Goal: Information Seeking & Learning: Check status

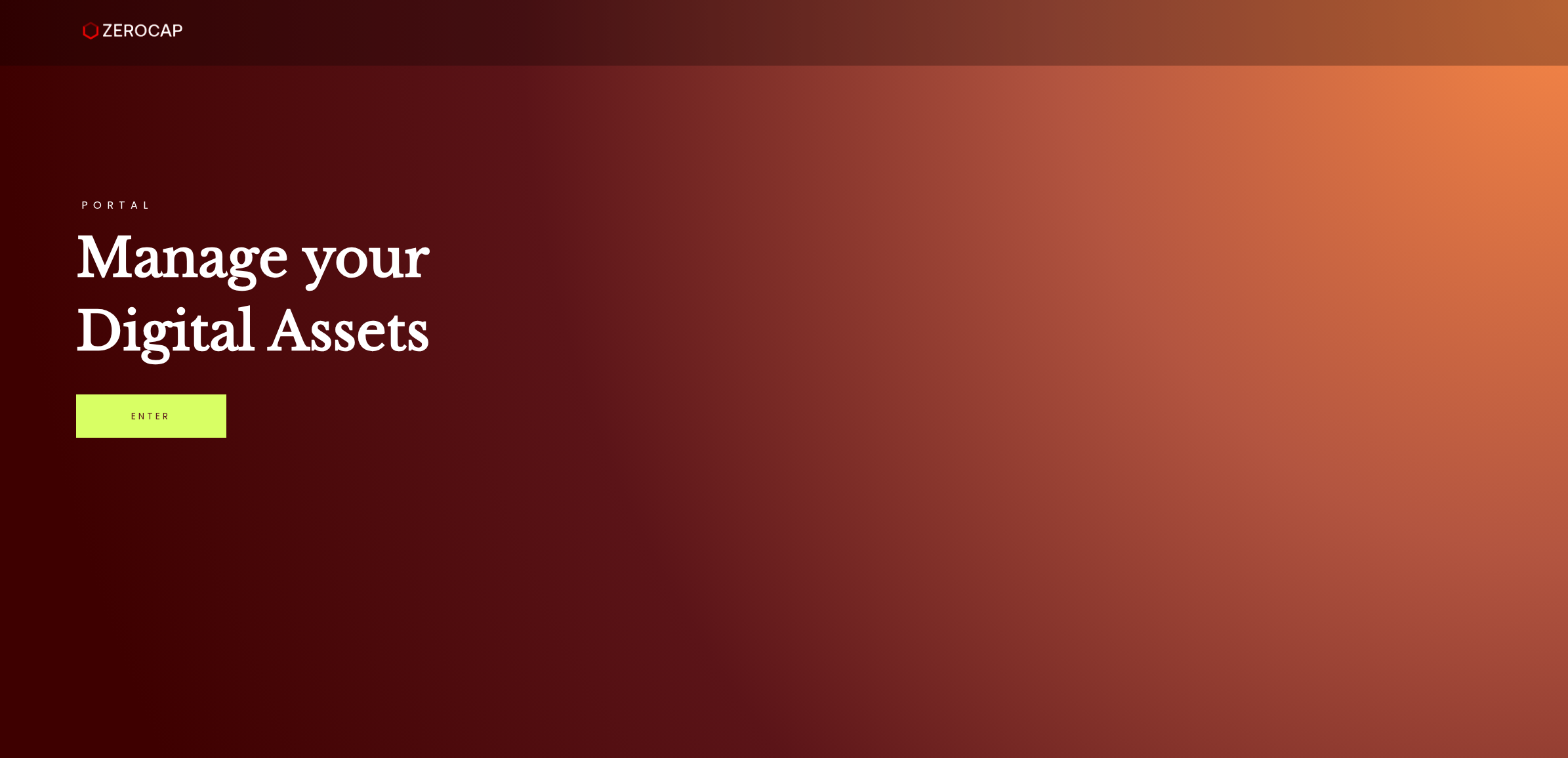
click at [133, 440] on div "PORTAL Manage your Digital Assets Enter" at bounding box center [784, 379] width 1568 height 758
click at [132, 431] on link "Enter" at bounding box center [151, 416] width 150 height 43
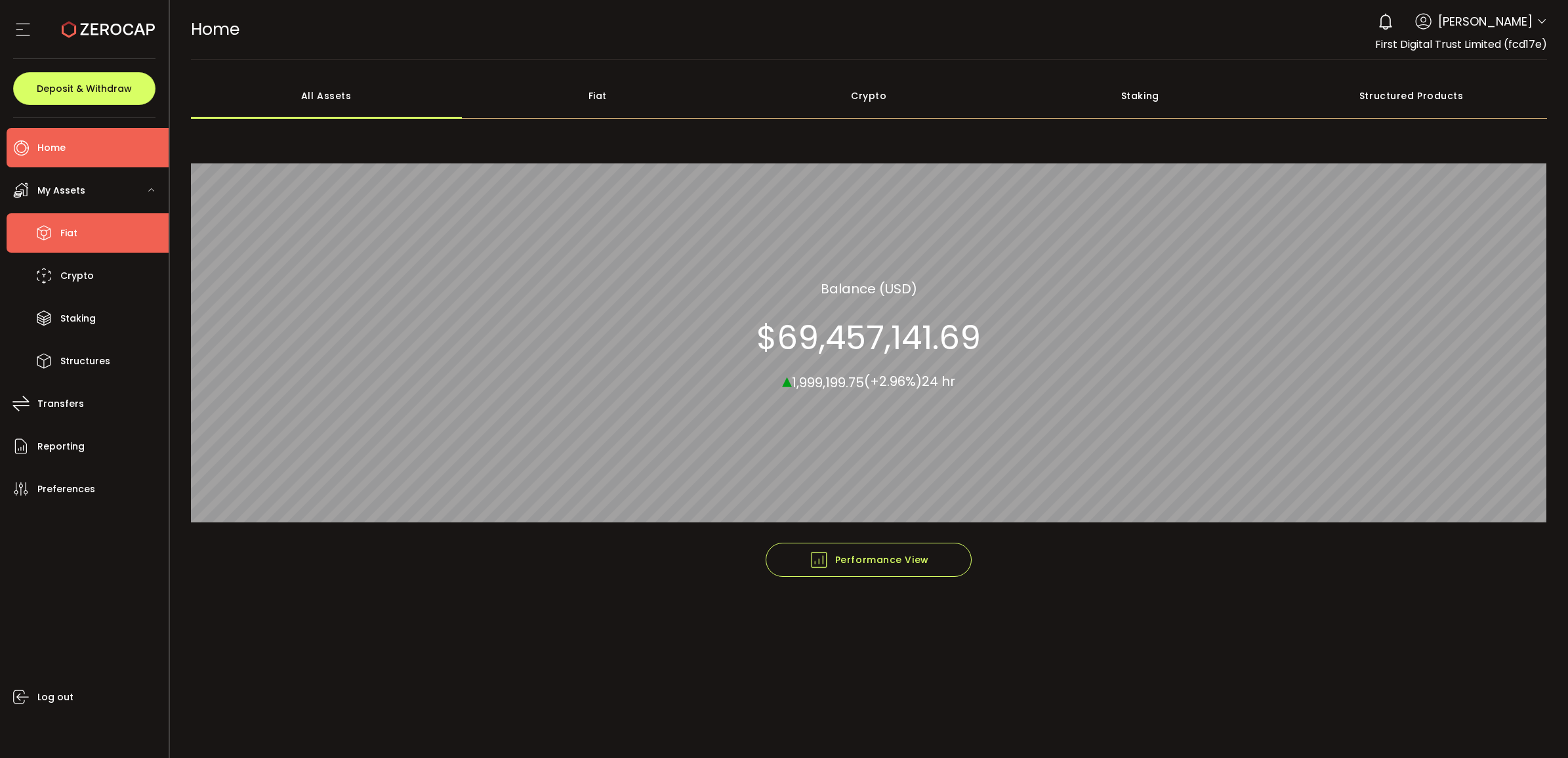
click at [78, 231] on li "Fiat" at bounding box center [87, 233] width 162 height 40
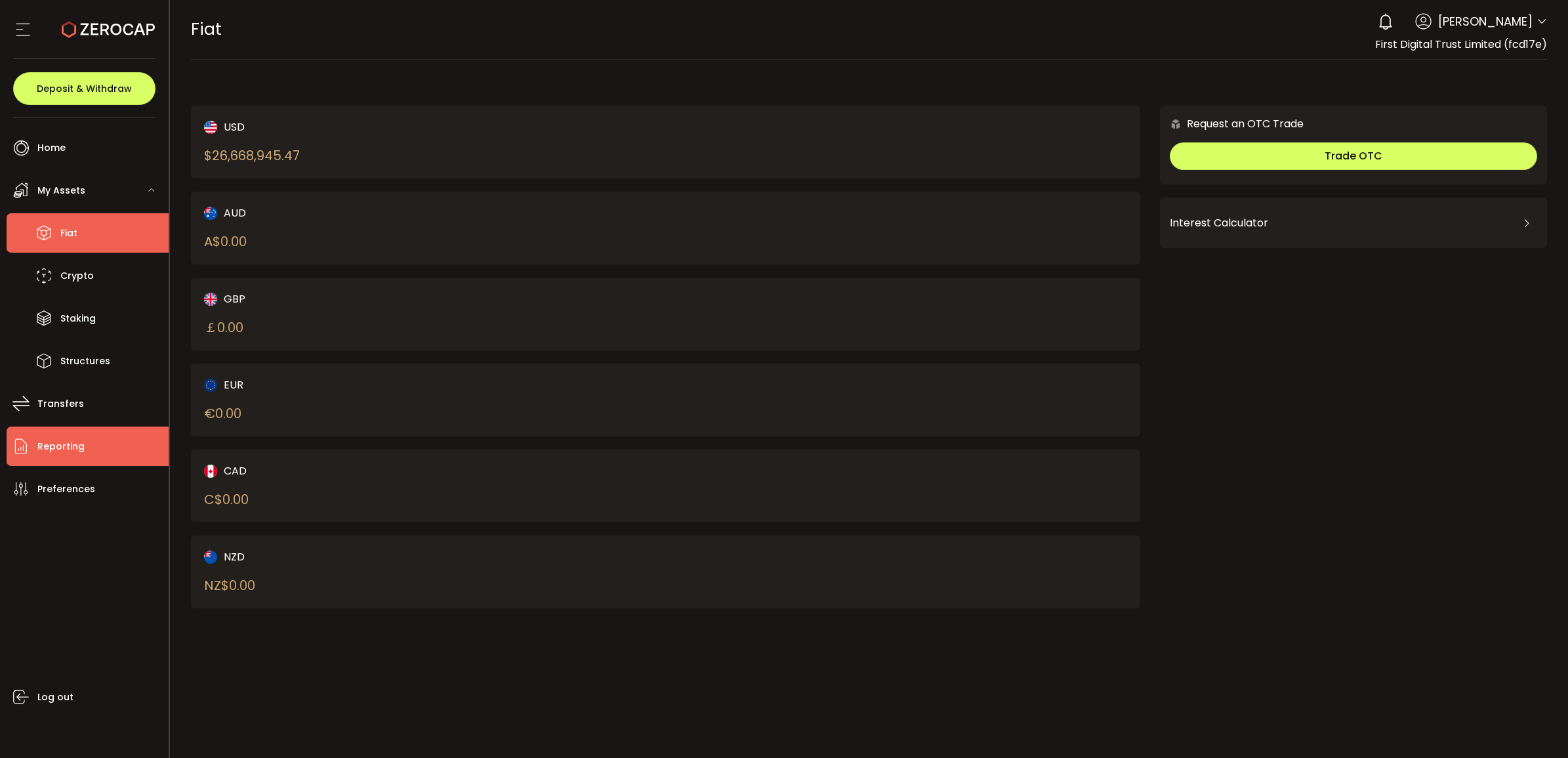
click at [102, 440] on li "Reporting" at bounding box center [87, 446] width 162 height 40
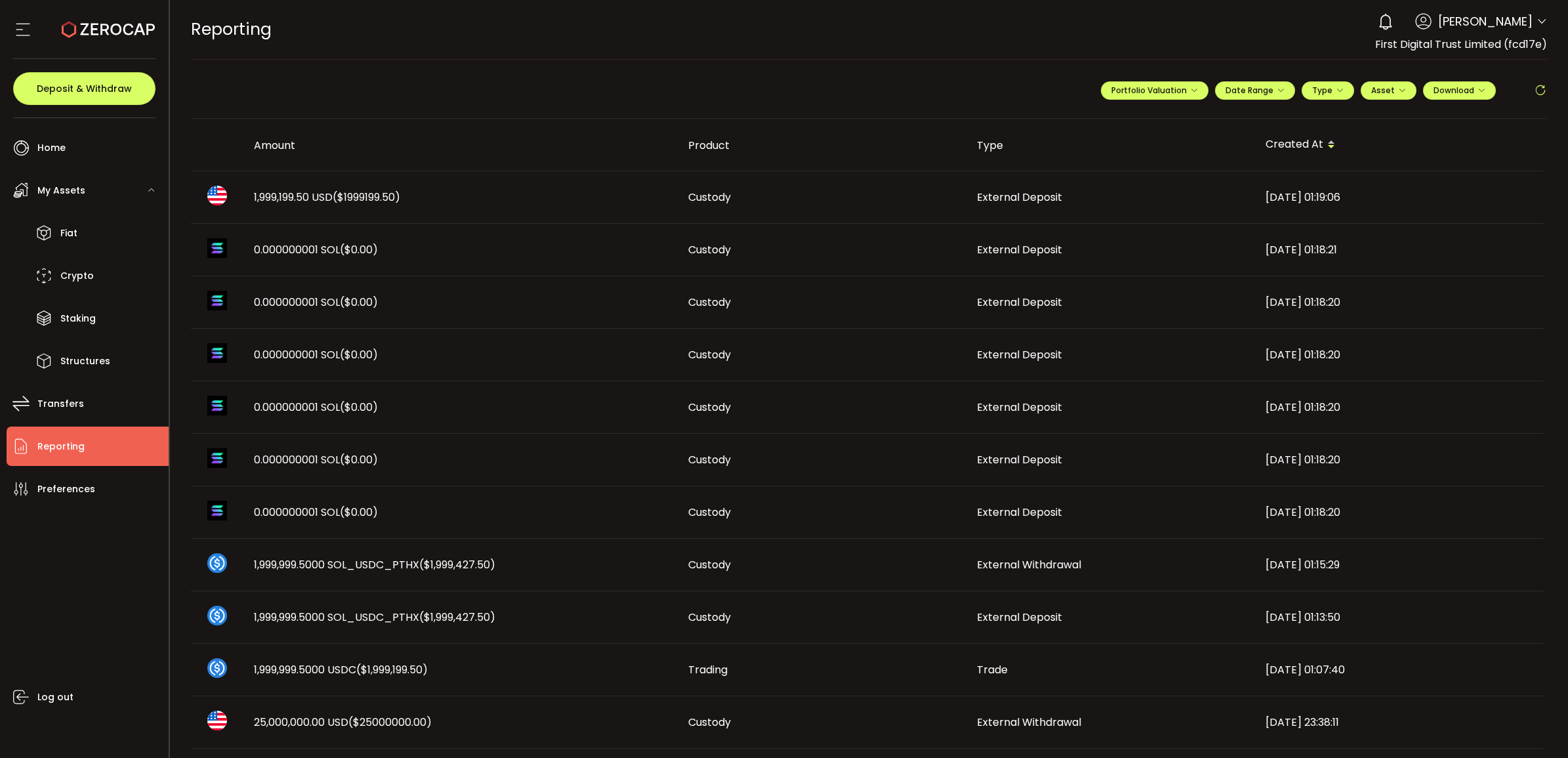
click at [273, 195] on span "1,999,199.50 USD ($1999199.50)" at bounding box center [327, 197] width 146 height 15
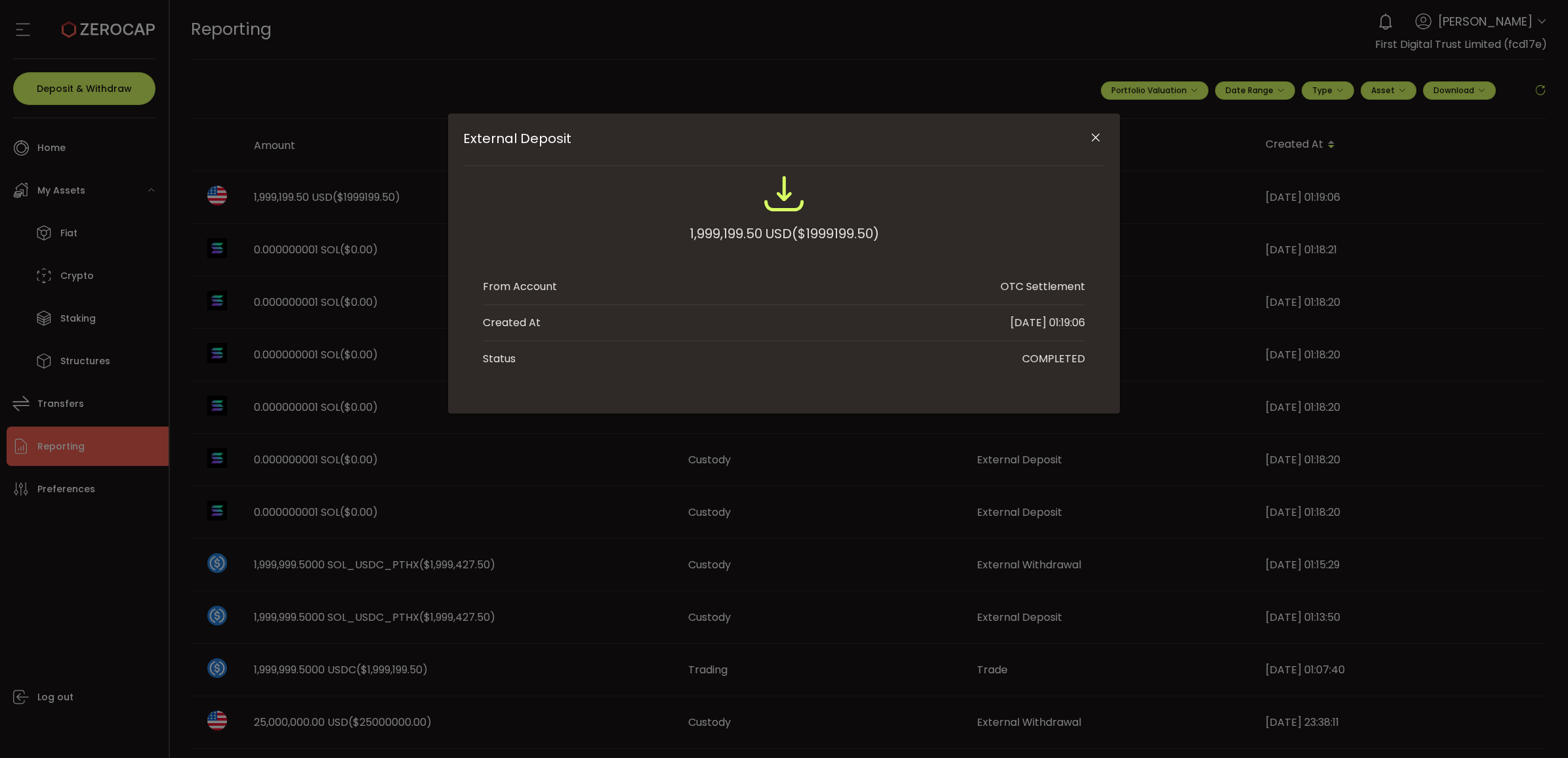
click at [1094, 136] on icon "Close" at bounding box center [1096, 137] width 14 height 14
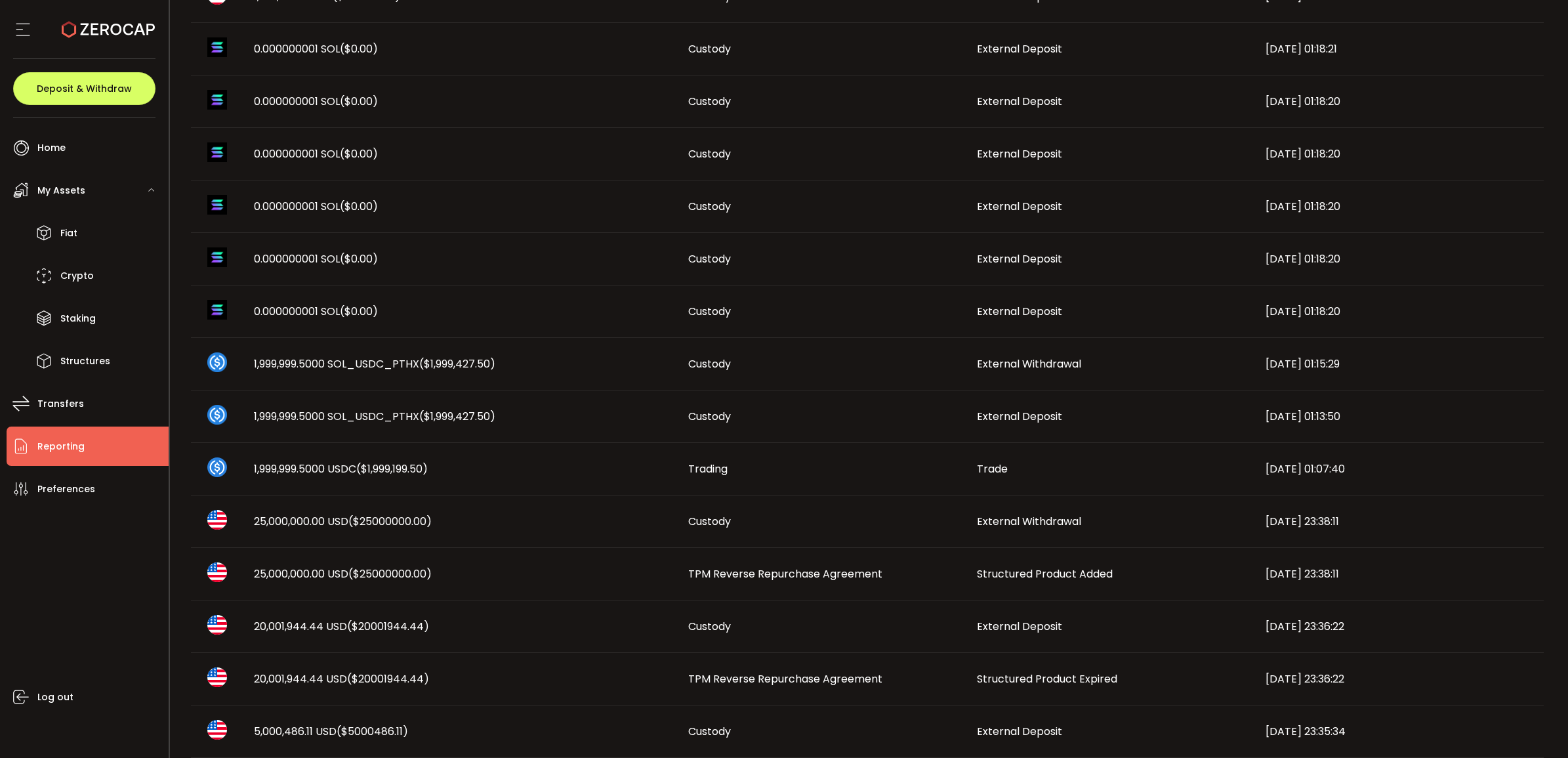
scroll to position [529, 0]
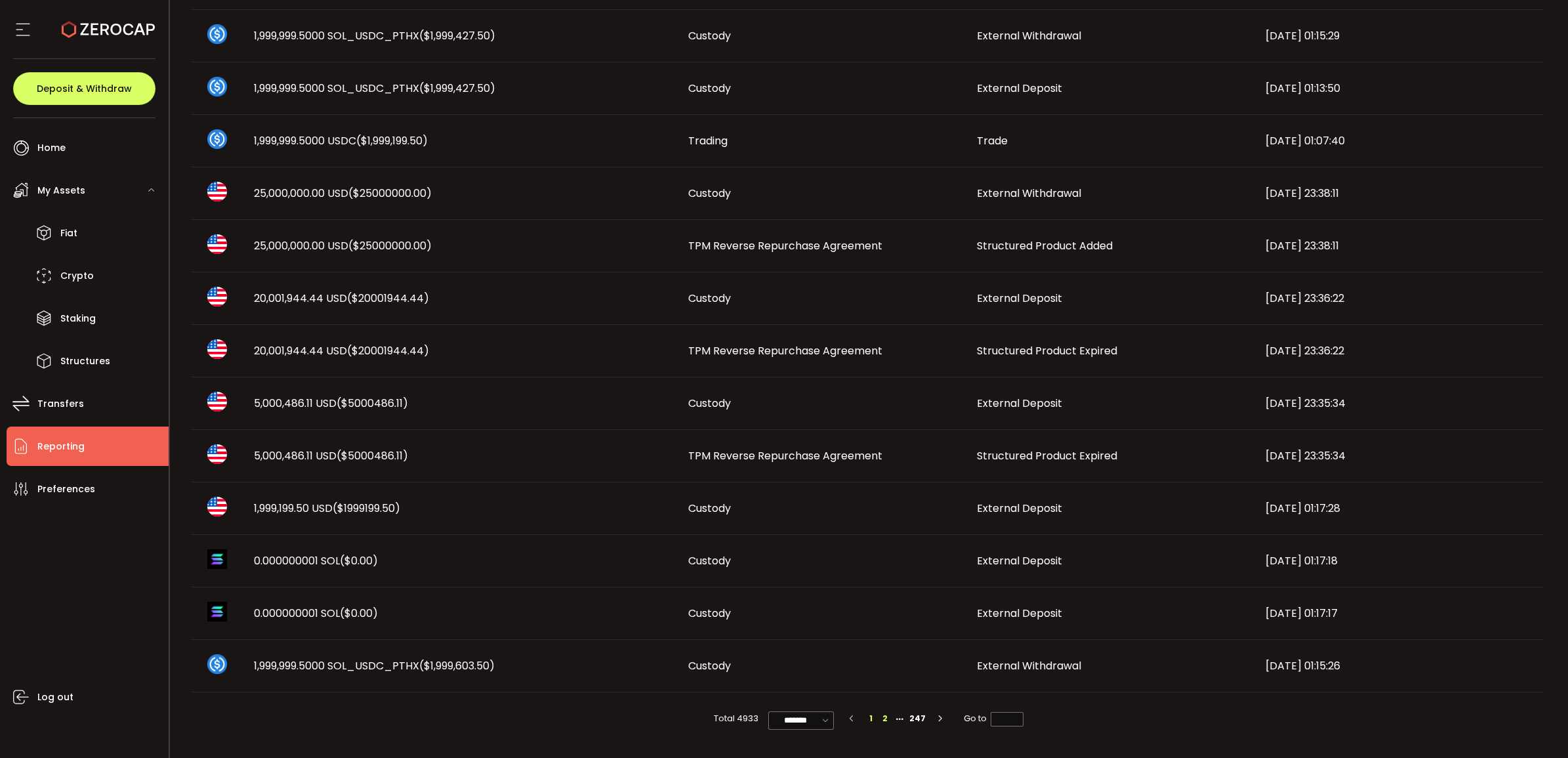
click at [884, 718] on li "2" at bounding box center [885, 719] width 14 height 14
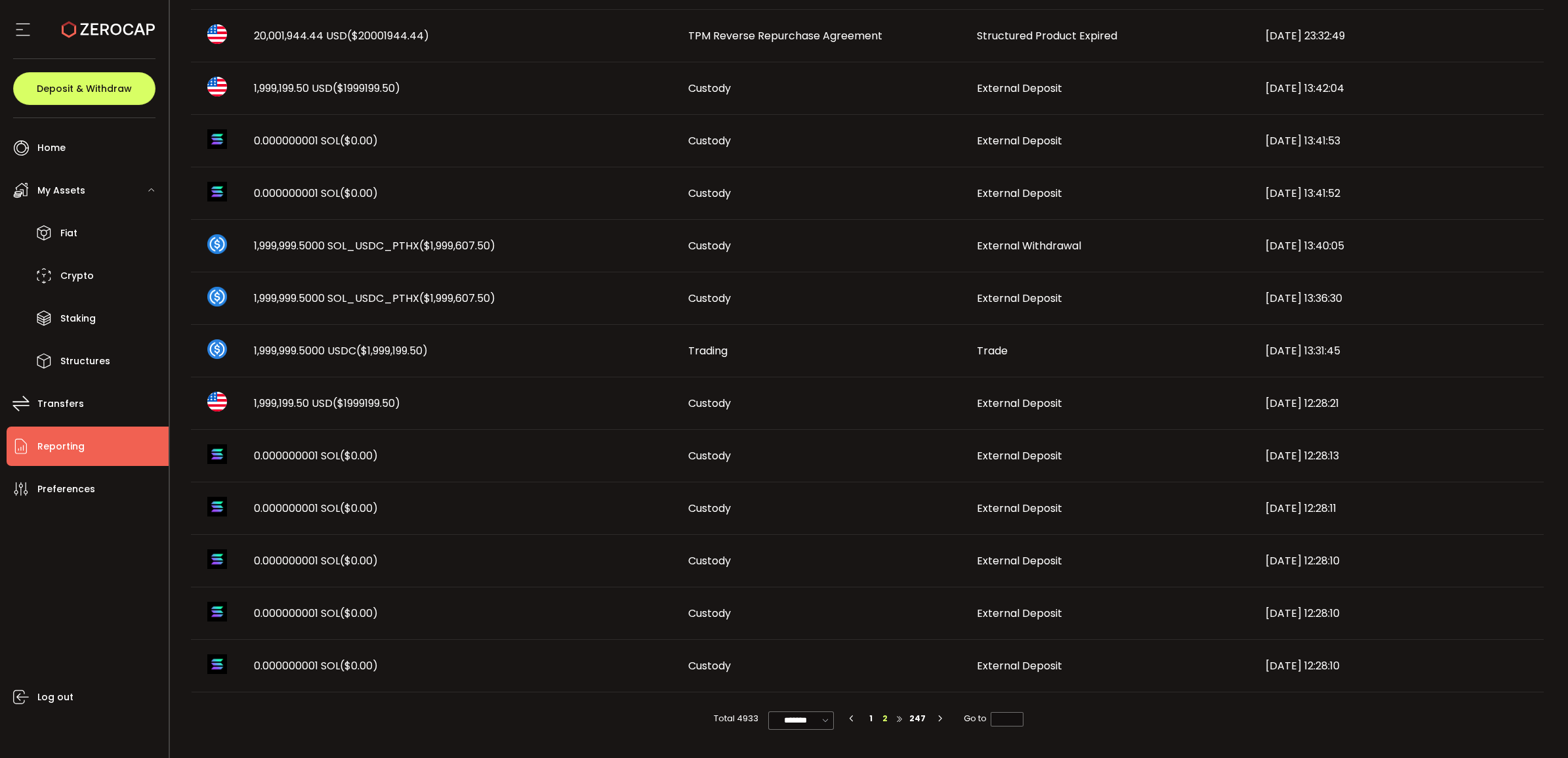
click at [901, 718] on li at bounding box center [900, 719] width 14 height 14
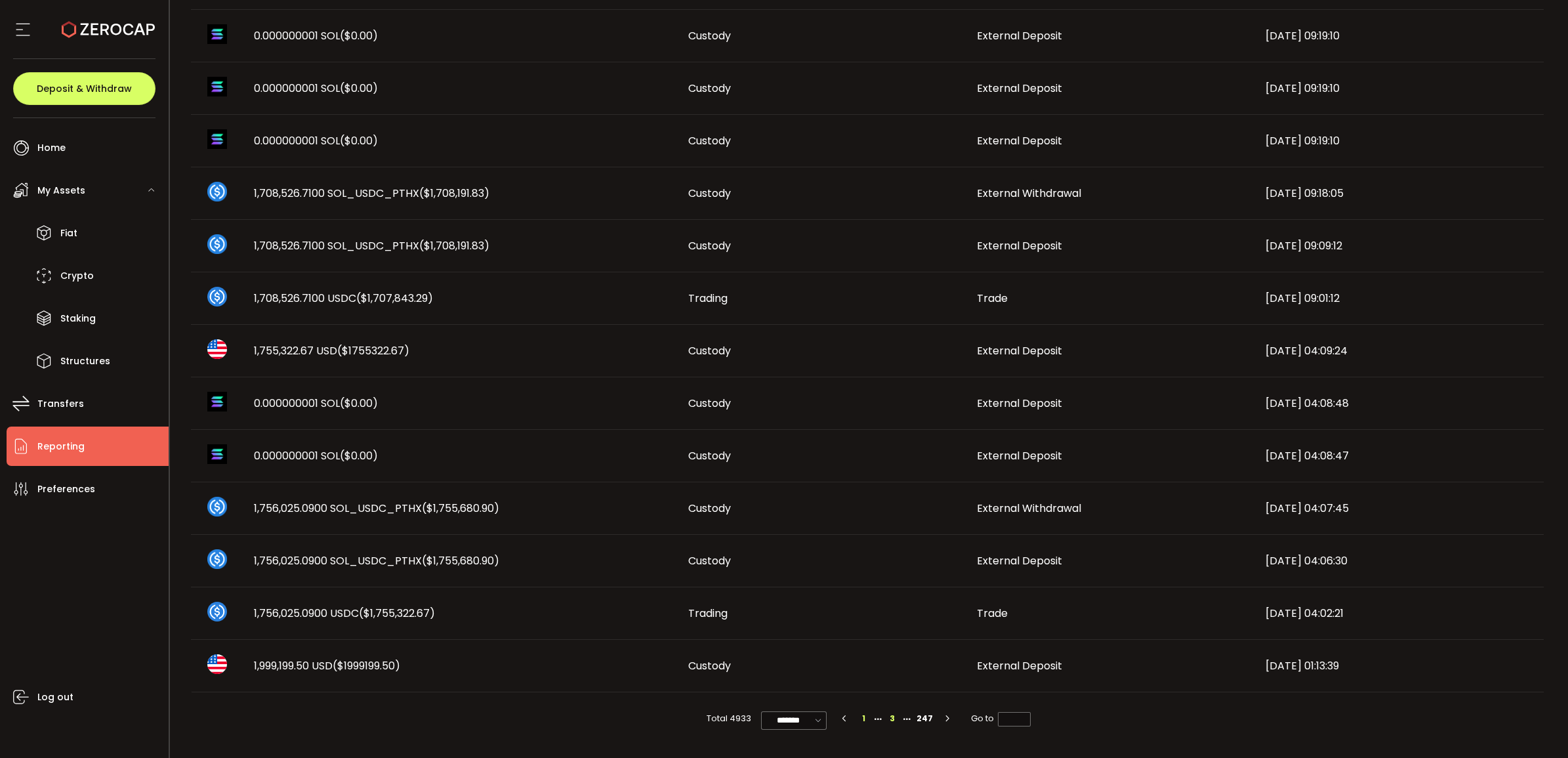
click at [861, 718] on li "1" at bounding box center [863, 719] width 14 height 14
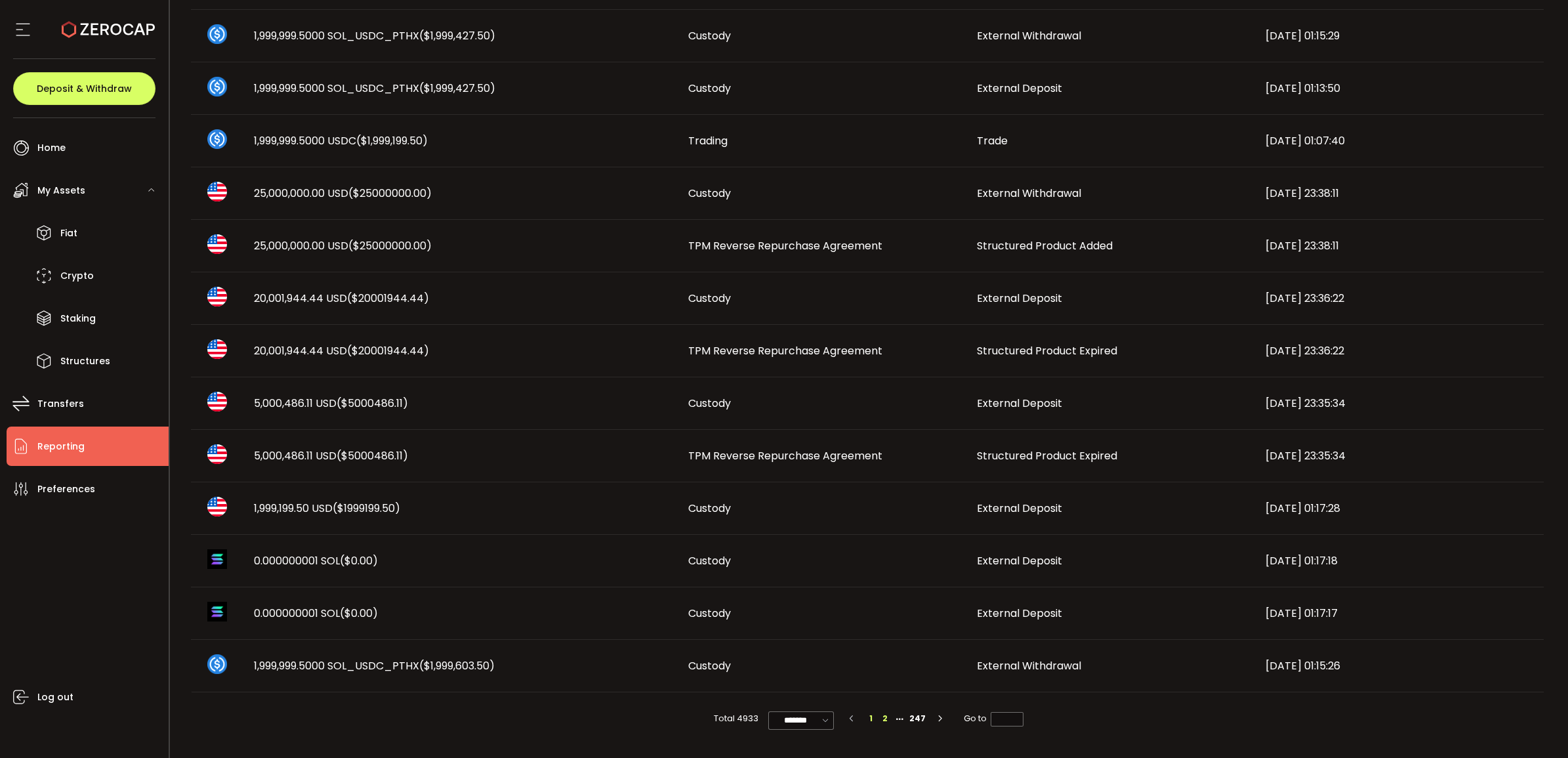
click at [882, 716] on li "2" at bounding box center [885, 719] width 14 height 14
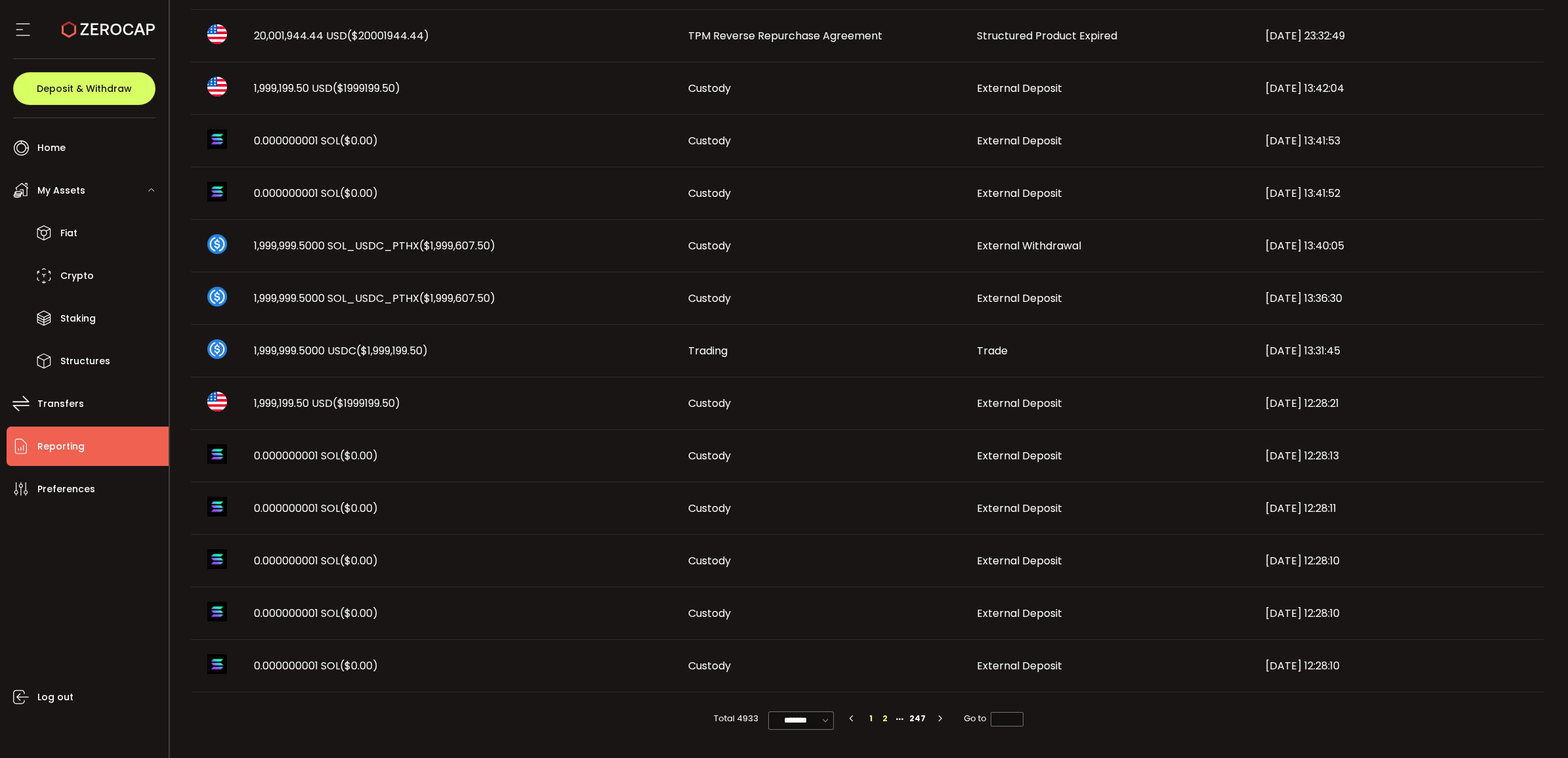
click at [863, 721] on li "1" at bounding box center [871, 719] width 14 height 14
type input "*"
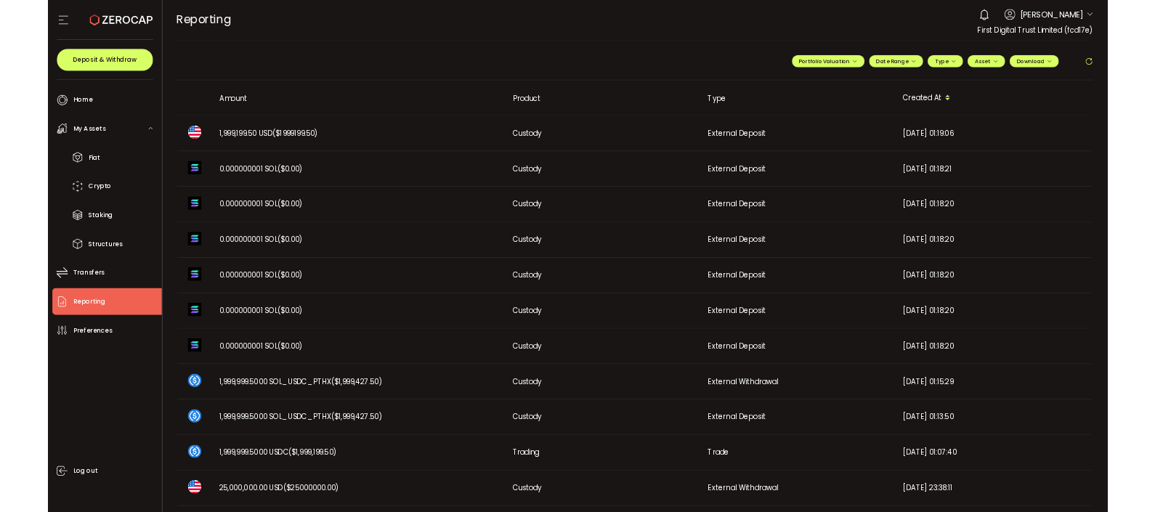
scroll to position [454, 0]
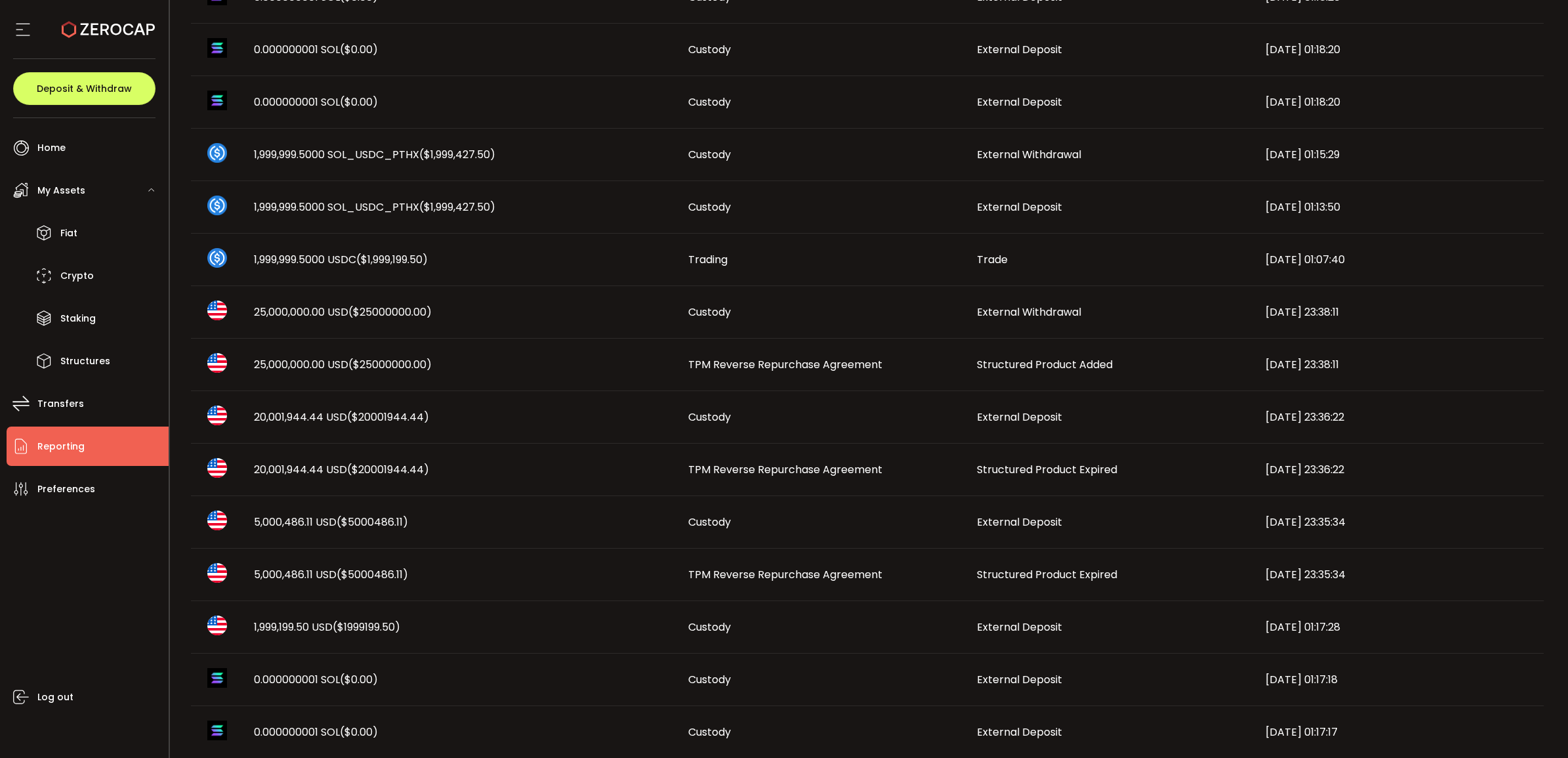
click at [802, 579] on span "TPM Reverse Repurchase Agreement" at bounding box center [785, 575] width 194 height 15
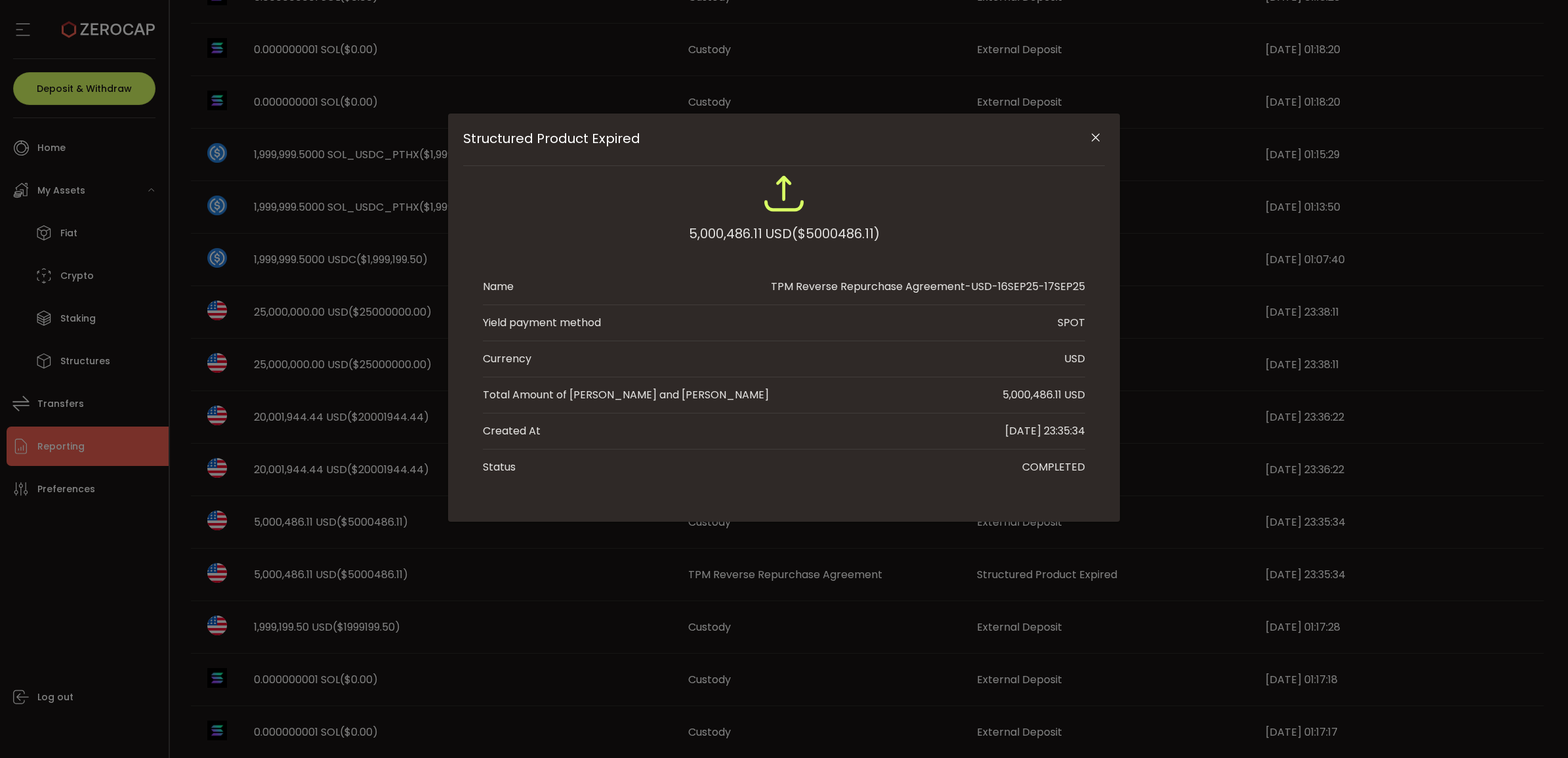
drag, startPoint x: 1032, startPoint y: 398, endPoint x: 1061, endPoint y: 398, distance: 29.0
click at [1061, 398] on div "5,000,486.11 USD" at bounding box center [1044, 395] width 83 height 15
copy div "486.11"
drag, startPoint x: 1099, startPoint y: 141, endPoint x: 1517, endPoint y: 300, distance: 447.2
click at [1100, 141] on icon "Close" at bounding box center [1096, 137] width 14 height 14
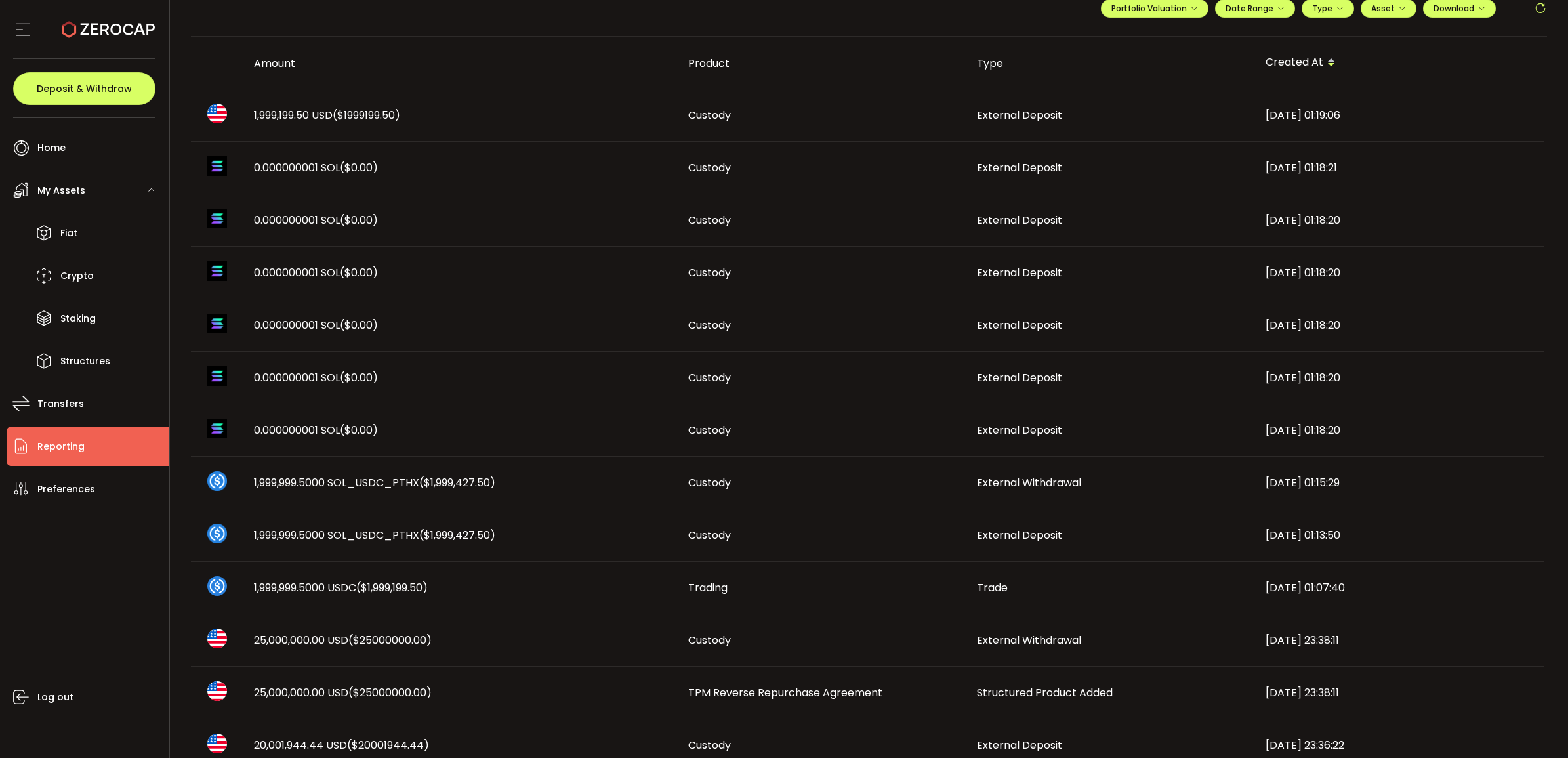
scroll to position [0, 0]
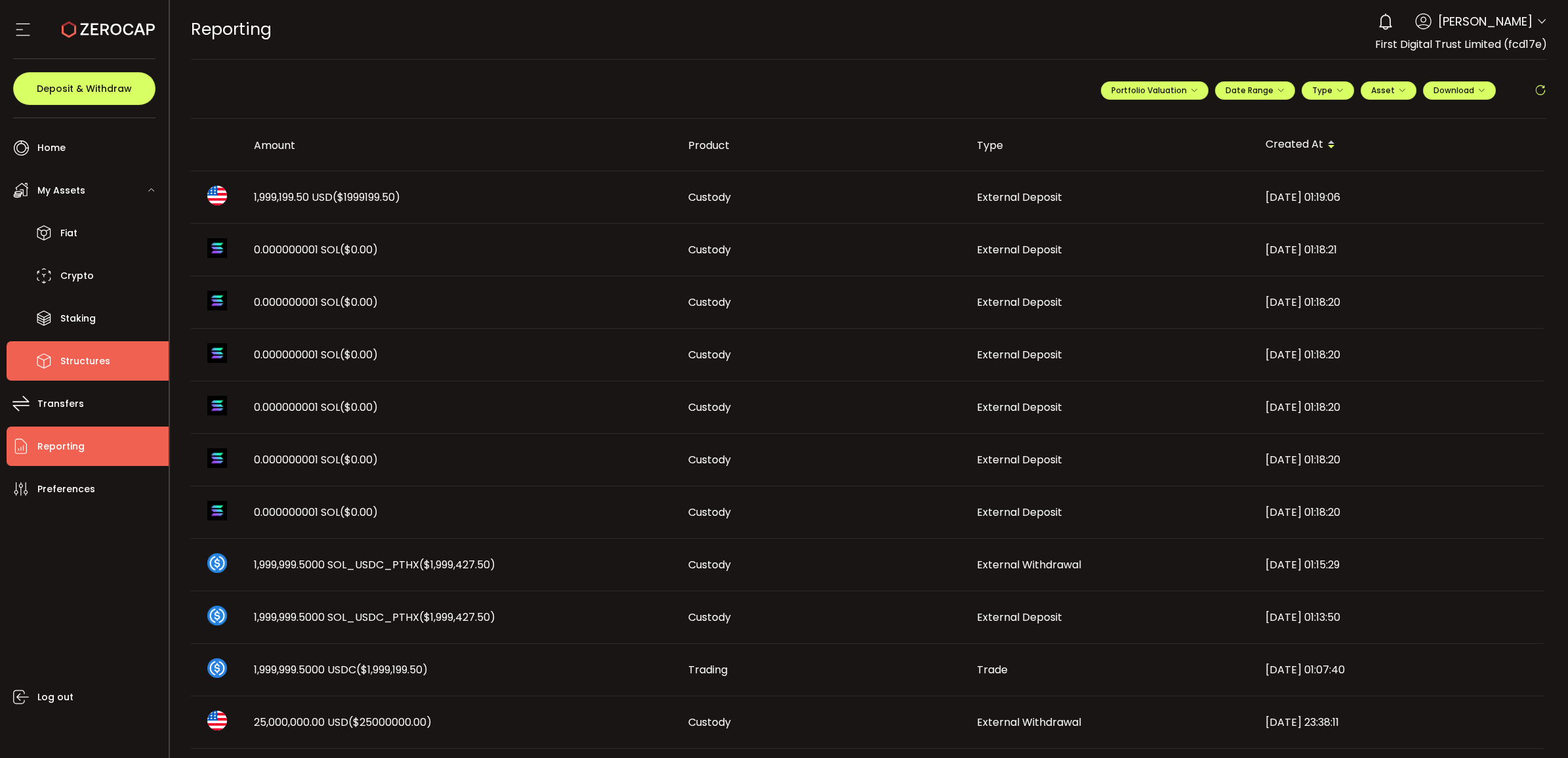
click at [95, 369] on span "Structures" at bounding box center [85, 360] width 50 height 19
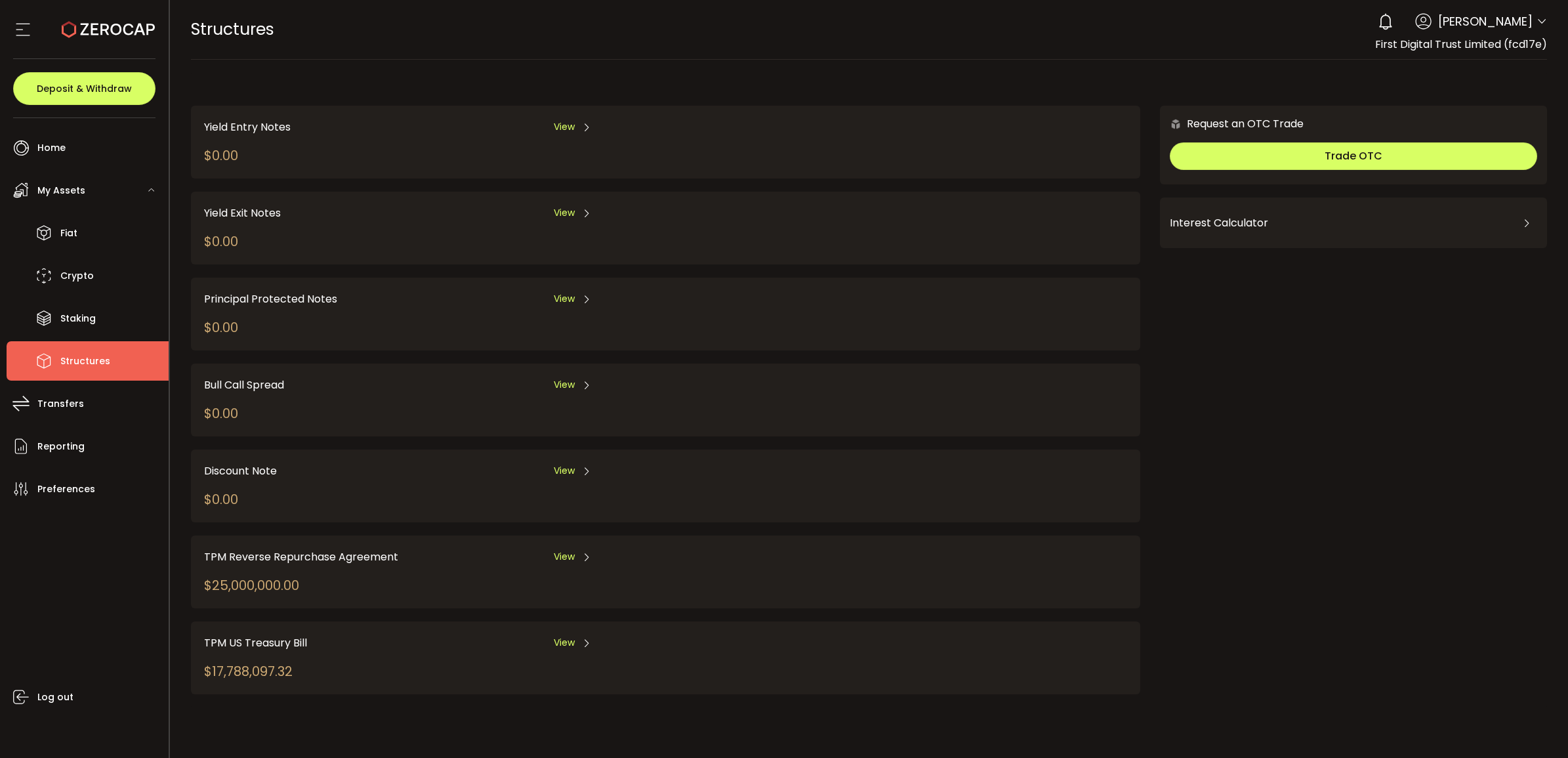
click at [550, 551] on div "TPM Reverse Repurchase Agreement View" at bounding box center [527, 557] width 647 height 16
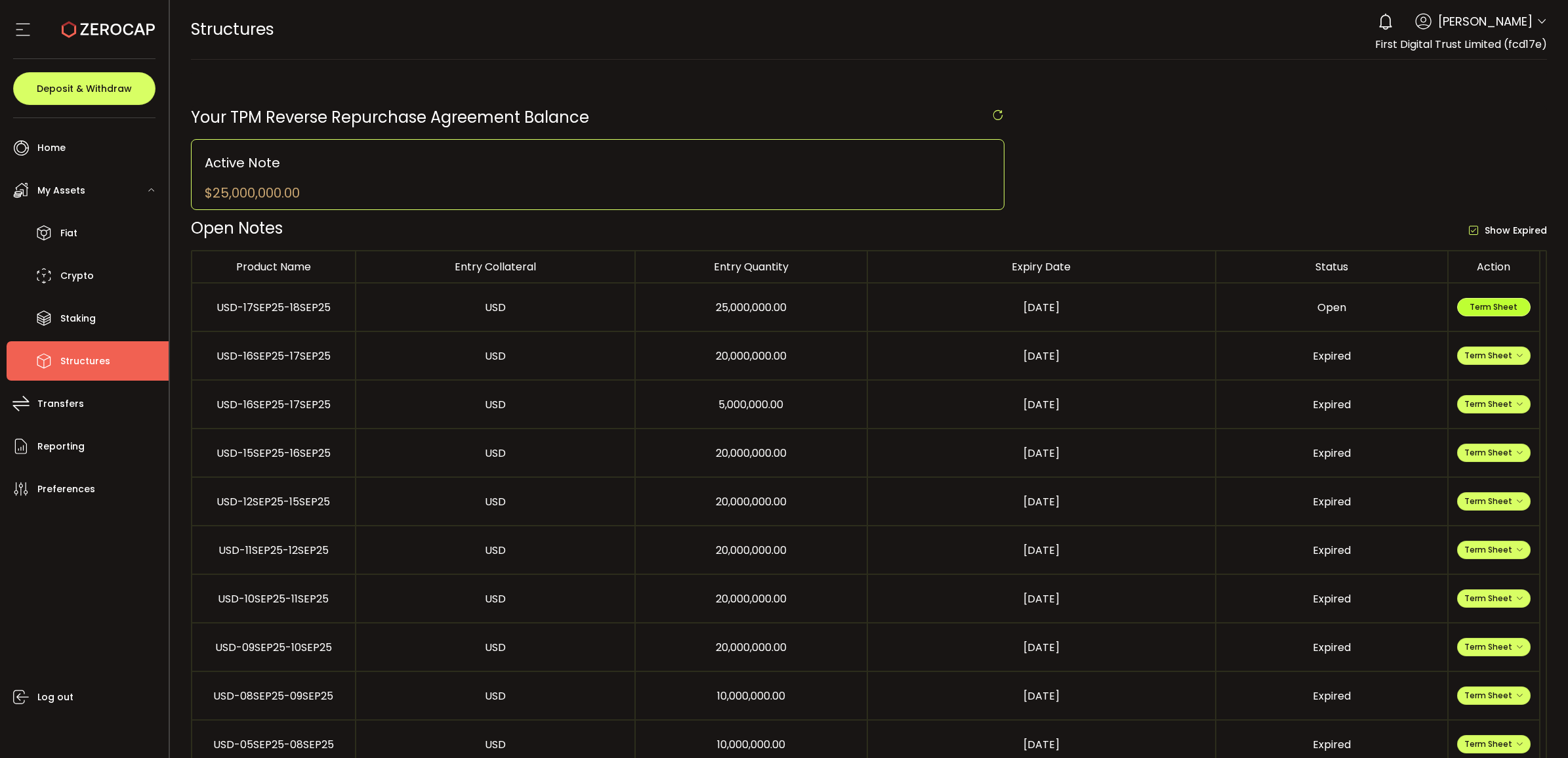
click at [1505, 308] on span "Term Sheet" at bounding box center [1493, 306] width 48 height 11
click at [62, 237] on span "Fiat" at bounding box center [69, 233] width 17 height 19
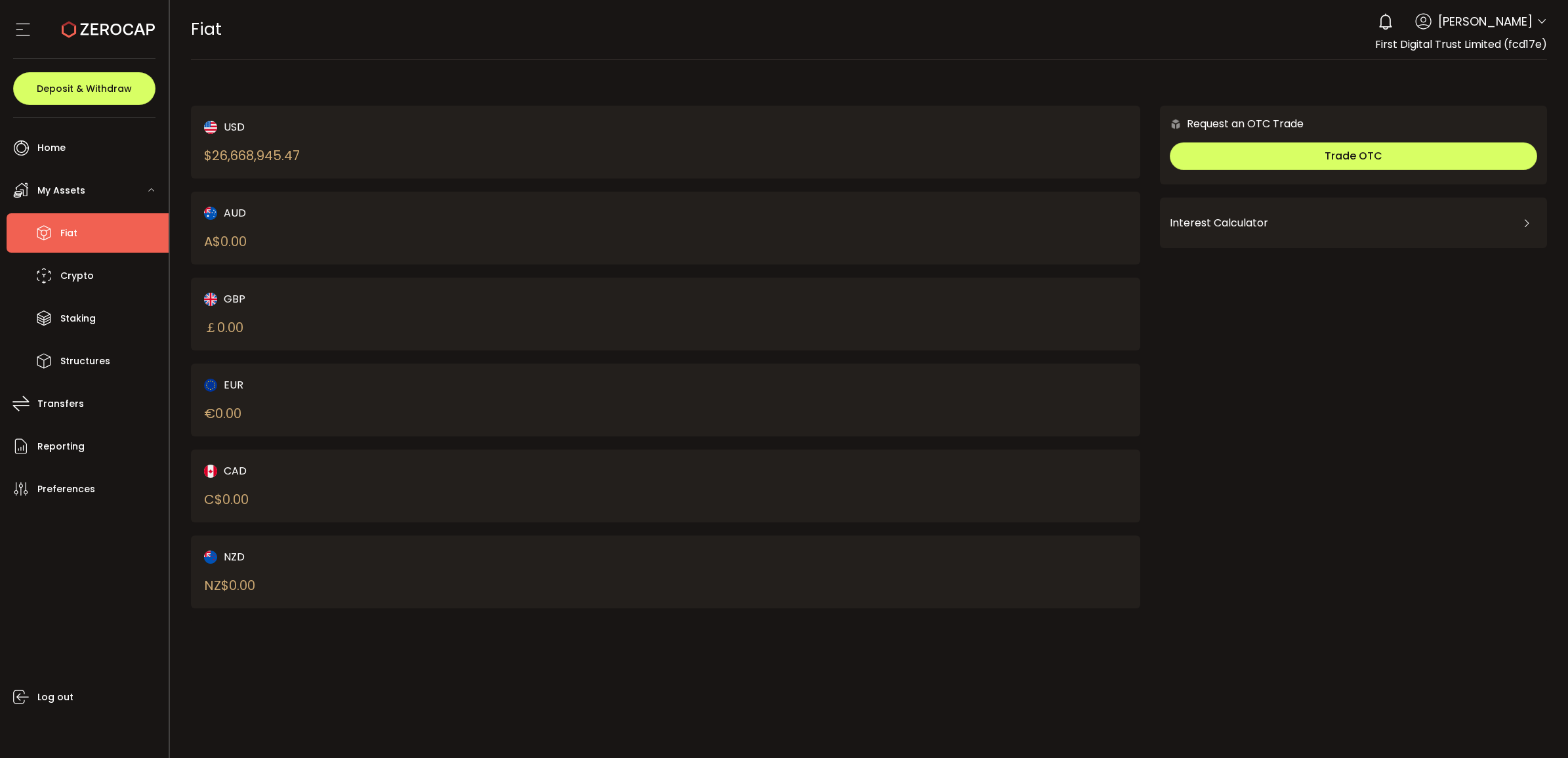
click at [247, 138] on div "USD $ 26,668,945.47" at bounding box center [412, 142] width 415 height 47
click at [253, 148] on div "$ 26,668,945.47" at bounding box center [252, 155] width 96 height 20
click at [253, 151] on div "$ 26,668,945.47" at bounding box center [252, 155] width 96 height 20
copy div "26,668,945.47"
click at [245, 150] on div "$ 26,668,945.47" at bounding box center [252, 155] width 96 height 20
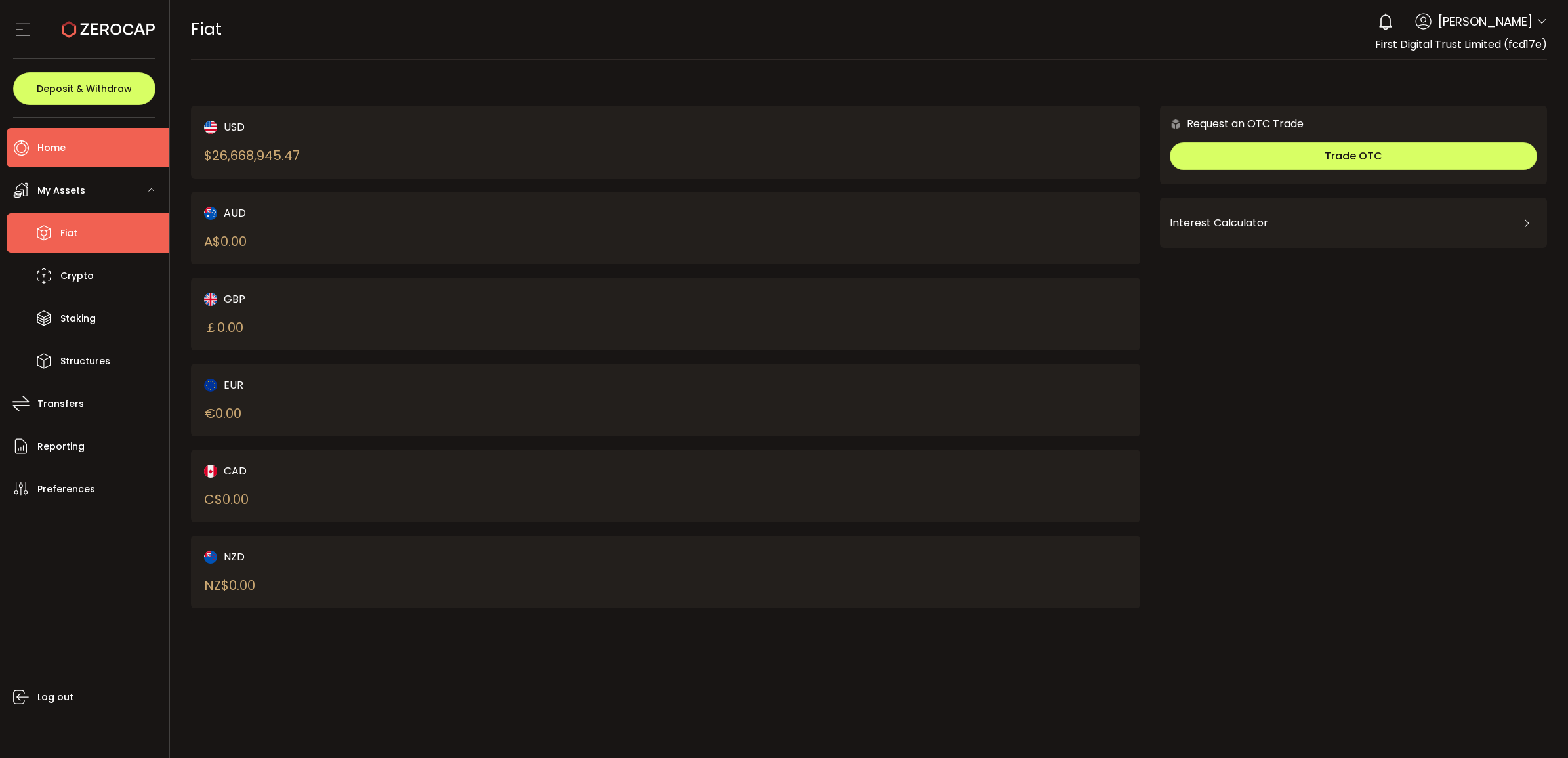
click at [121, 140] on li "Home" at bounding box center [87, 148] width 162 height 40
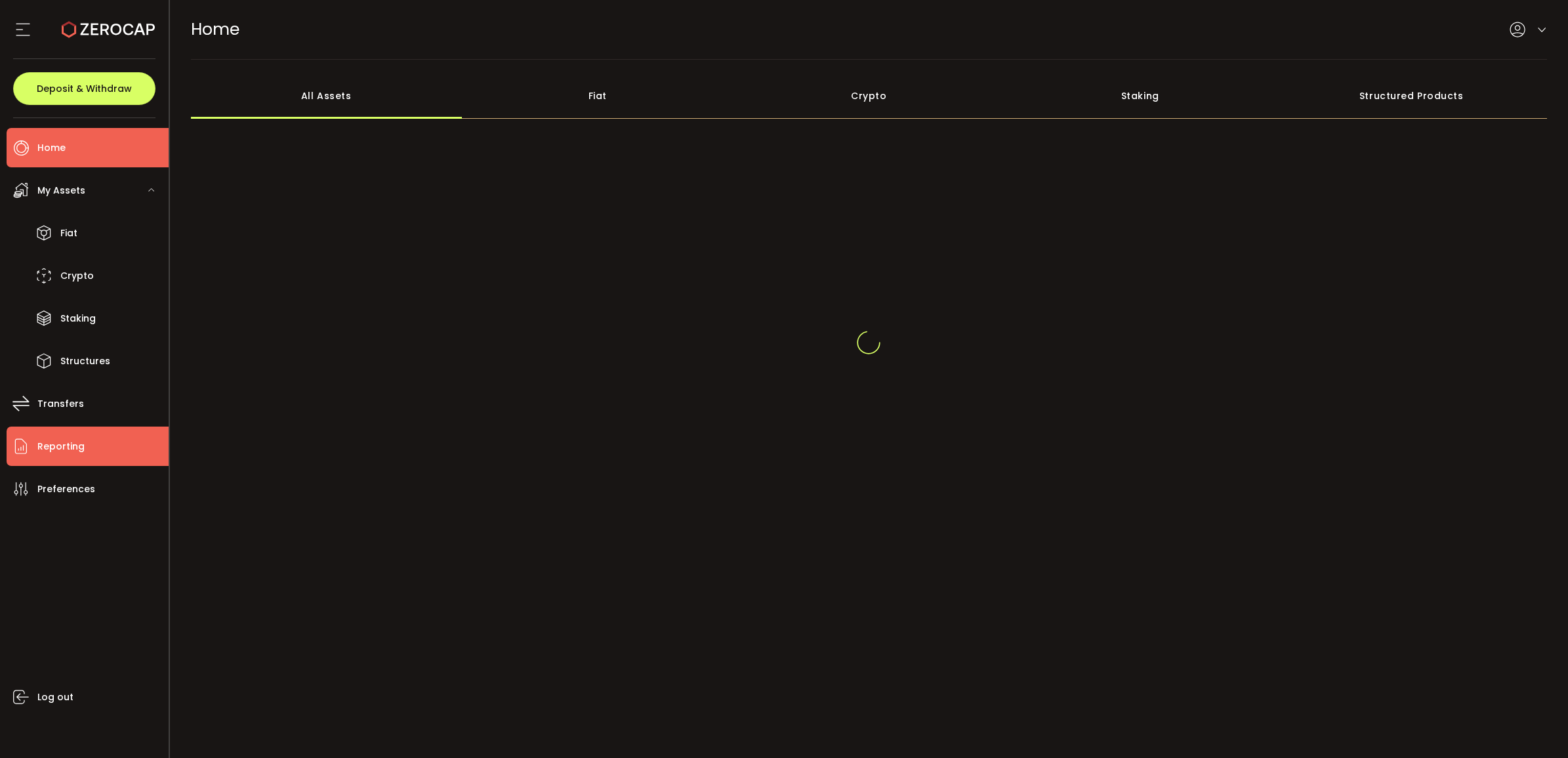
click at [89, 448] on li "Reporting" at bounding box center [87, 446] width 162 height 40
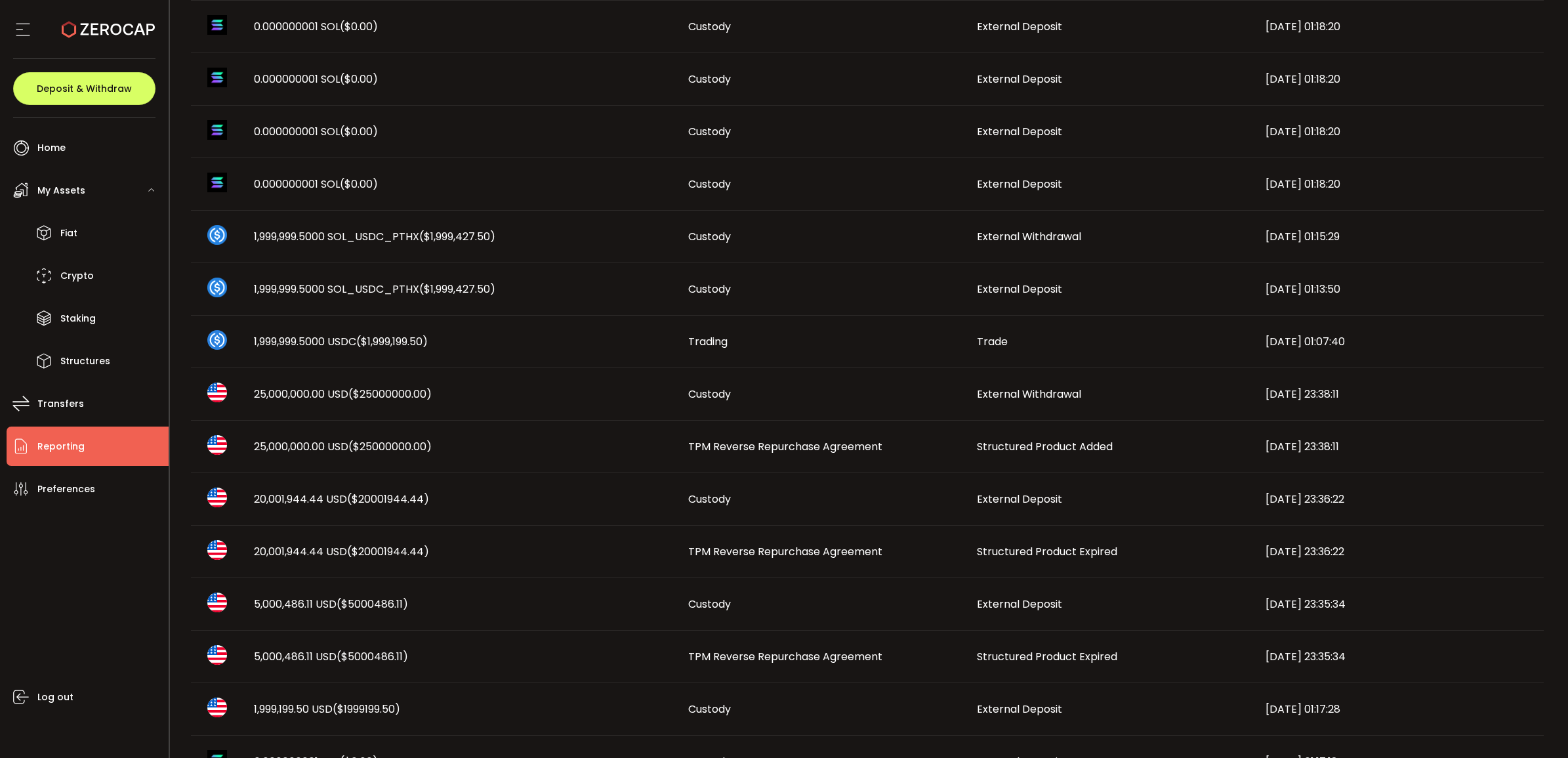
scroll to position [529, 0]
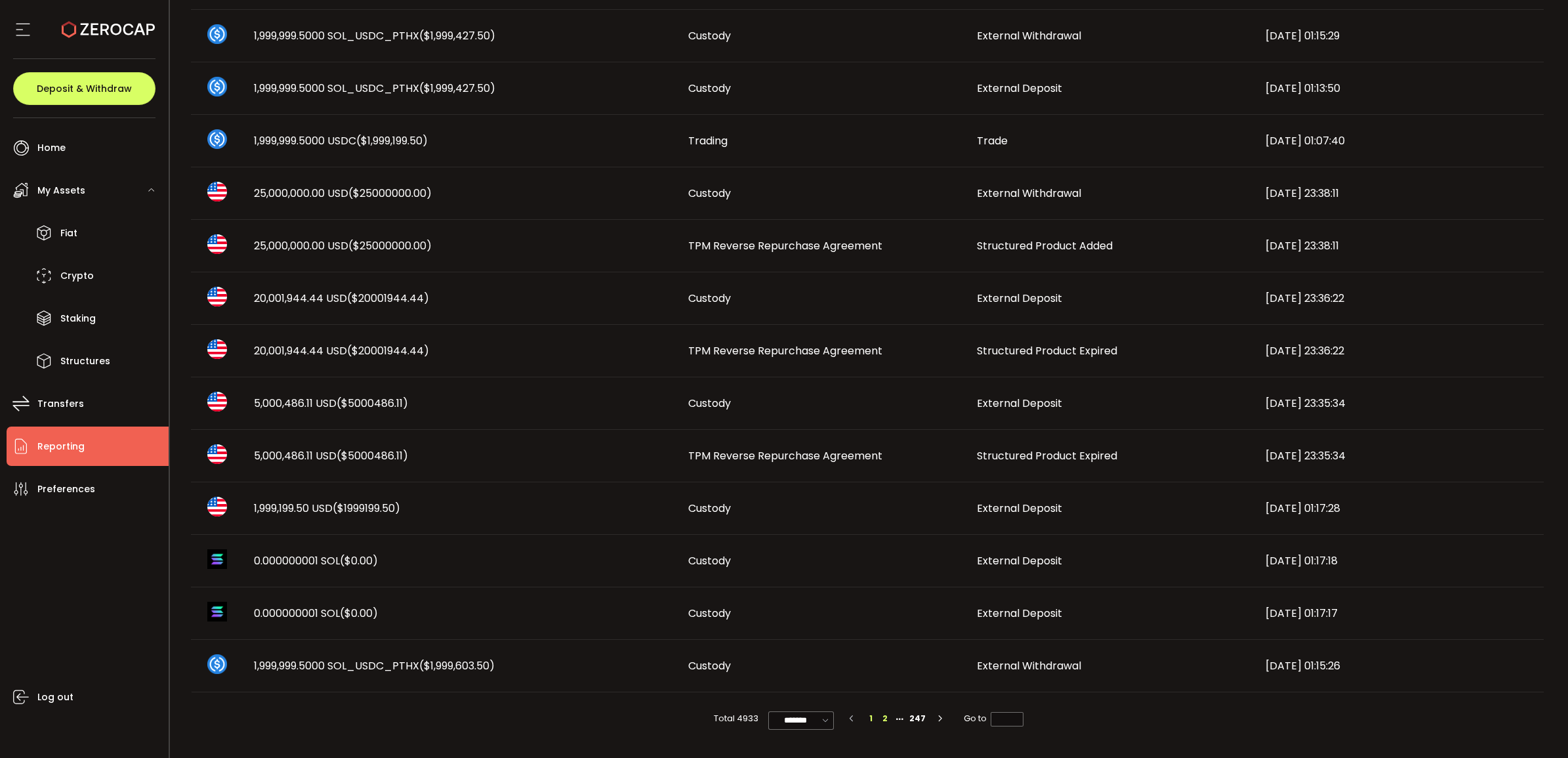
click at [881, 716] on li "2" at bounding box center [885, 719] width 14 height 14
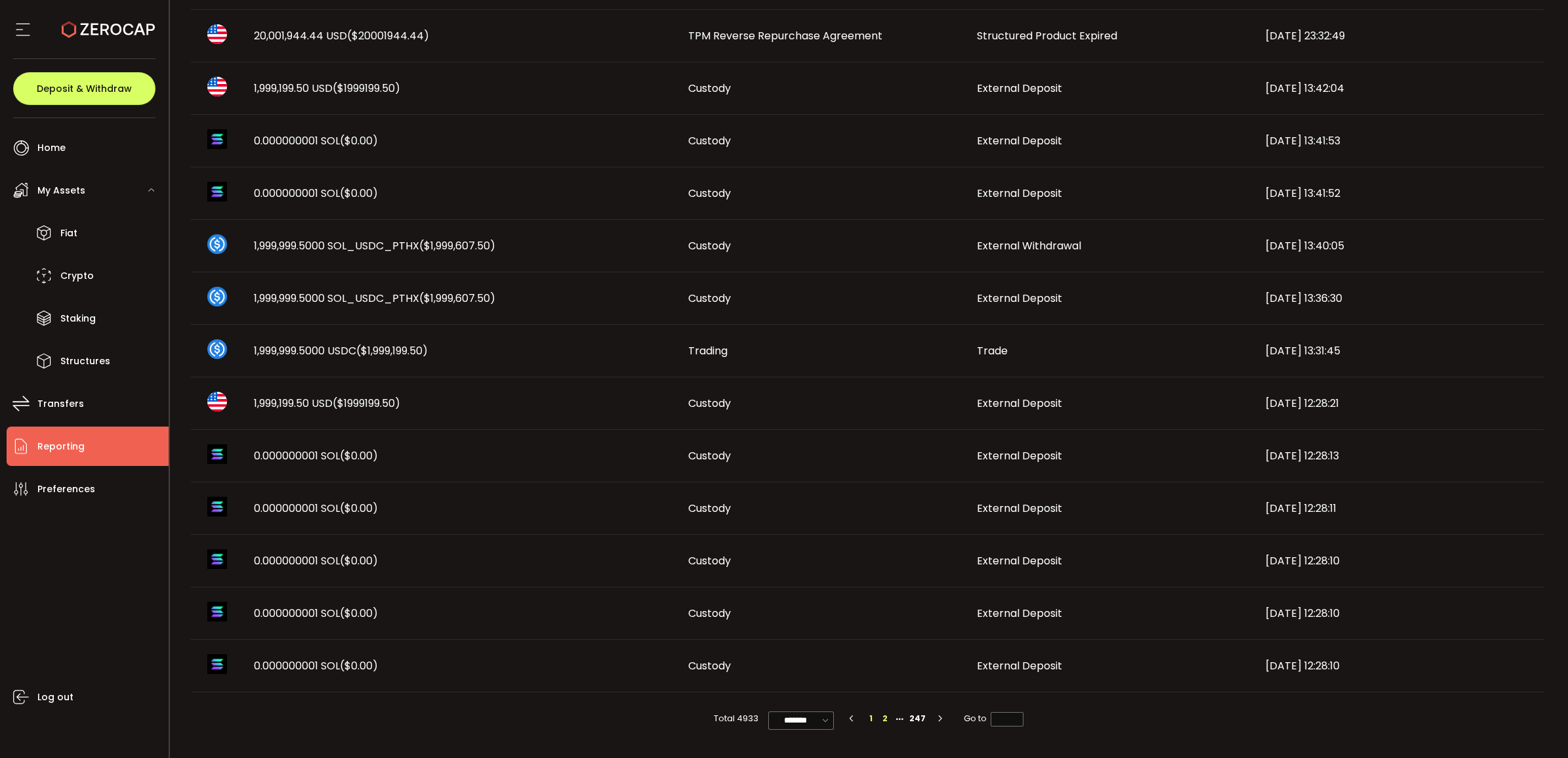
click at [870, 716] on li "1" at bounding box center [871, 719] width 14 height 14
type input "*"
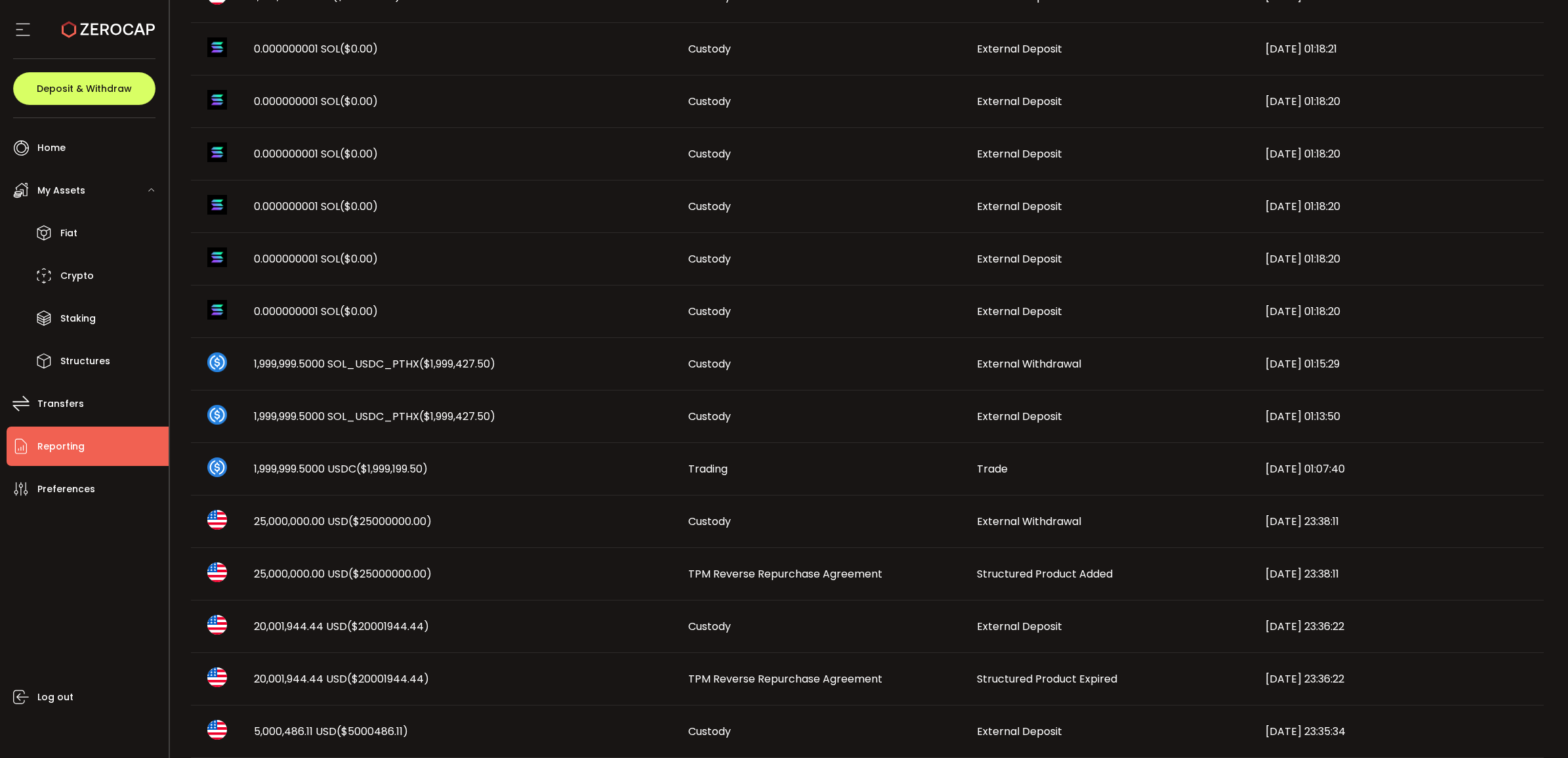
scroll to position [0, 0]
